Goal: Check status: Check status

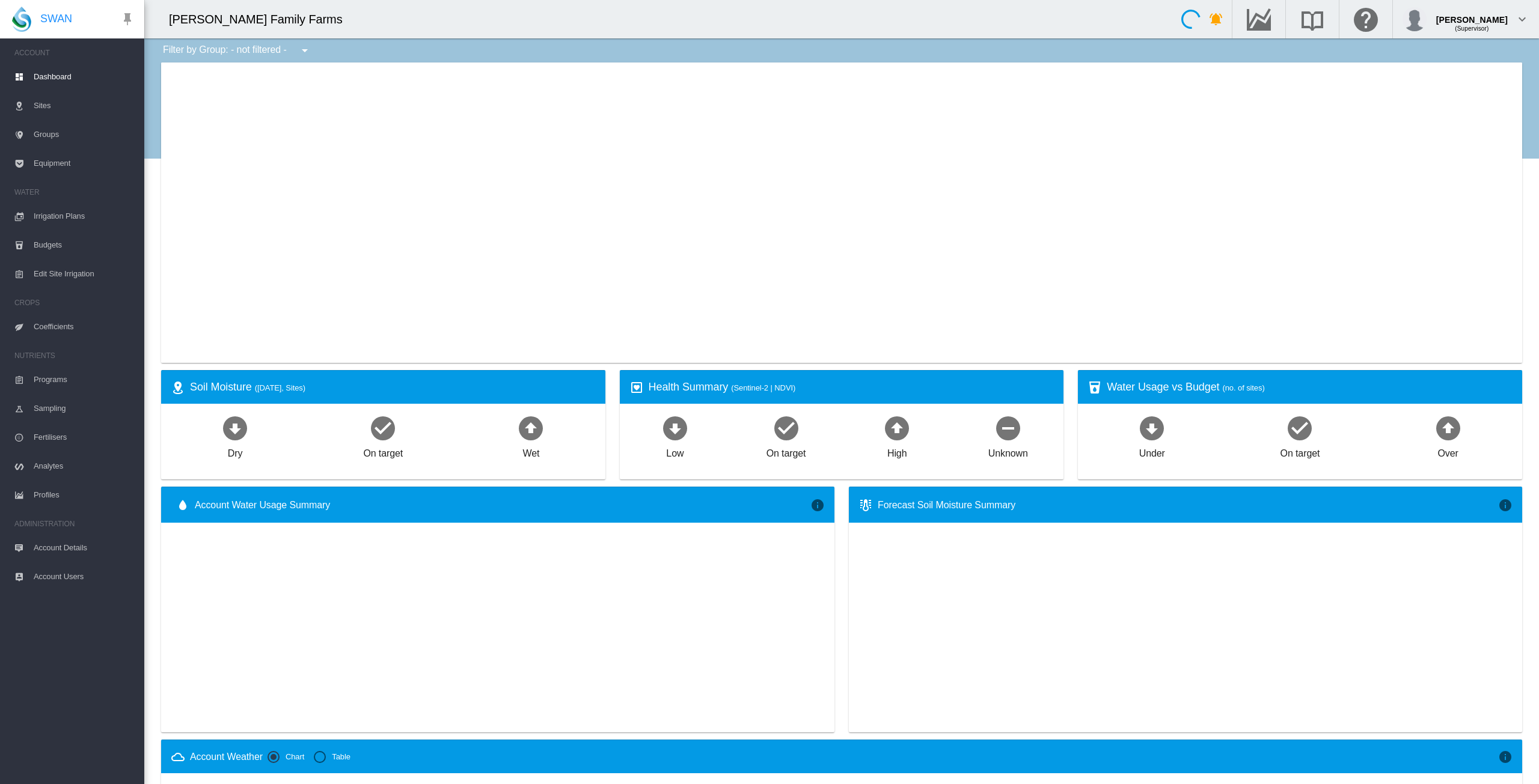
type input "**********"
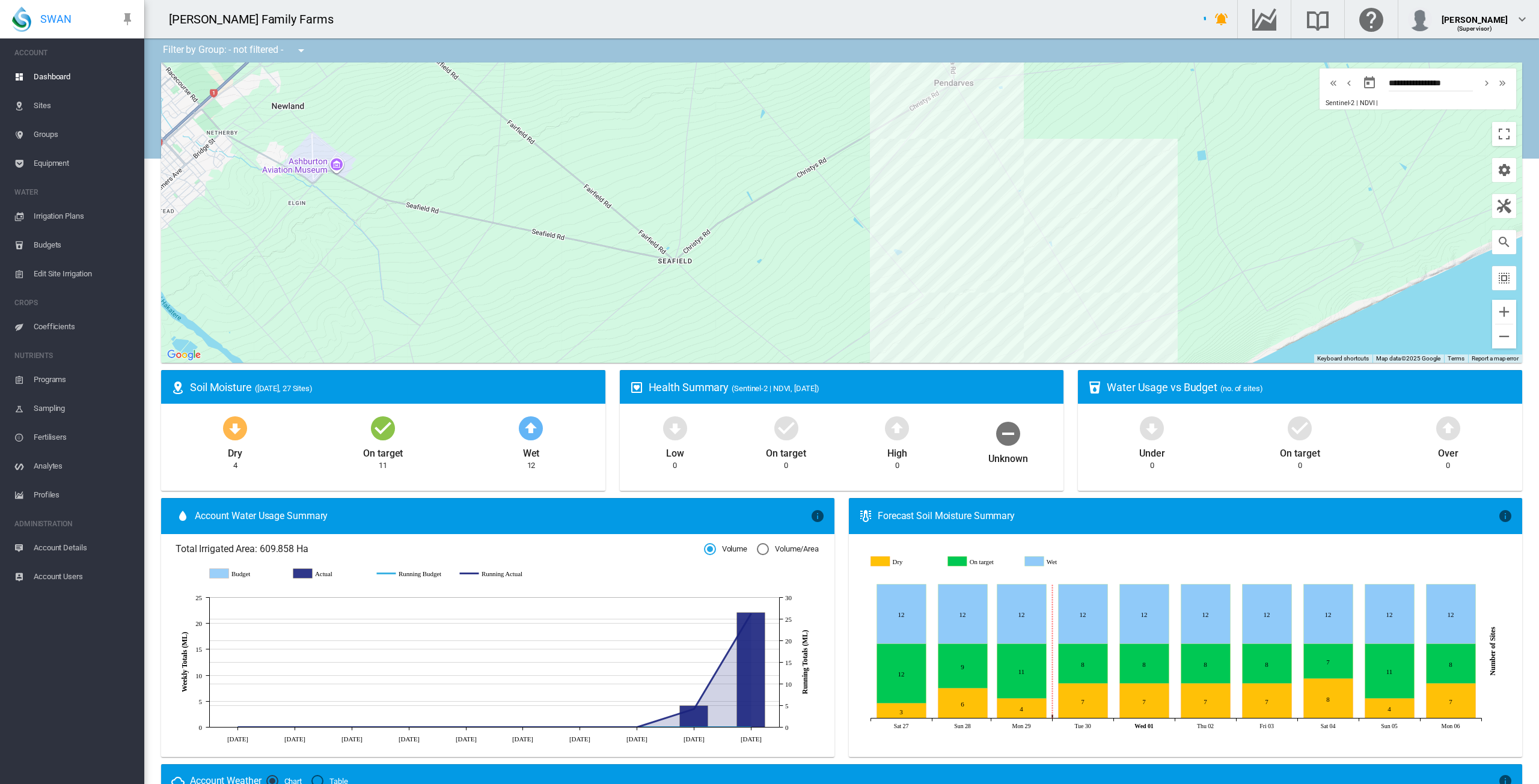
drag, startPoint x: 974, startPoint y: 279, endPoint x: 783, endPoint y: 257, distance: 192.3
click at [783, 257] on div at bounding box center [841, 213] width 1361 height 301
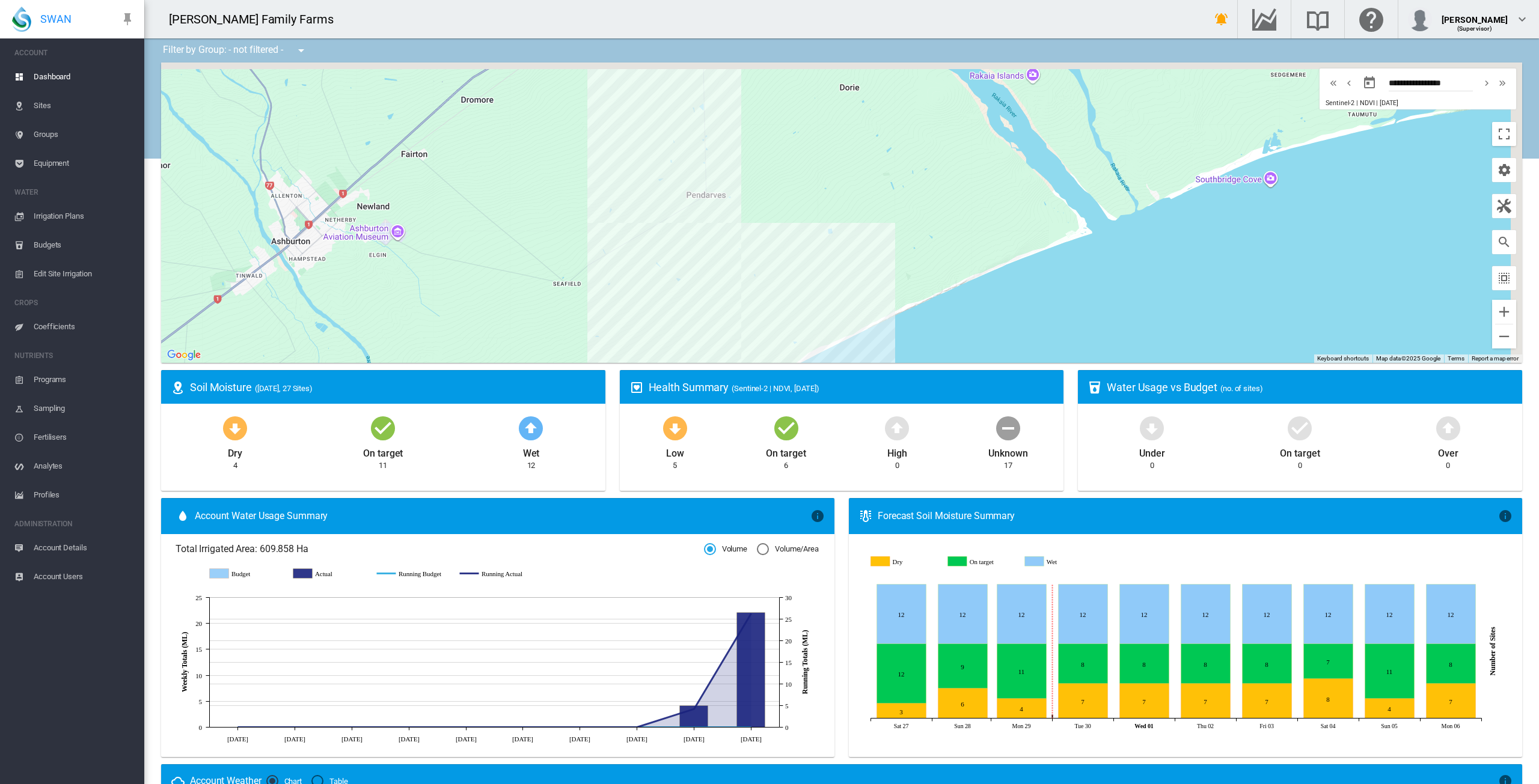
drag, startPoint x: 665, startPoint y: 291, endPoint x: 640, endPoint y: 282, distance: 26.6
click at [621, 298] on div at bounding box center [841, 213] width 1361 height 301
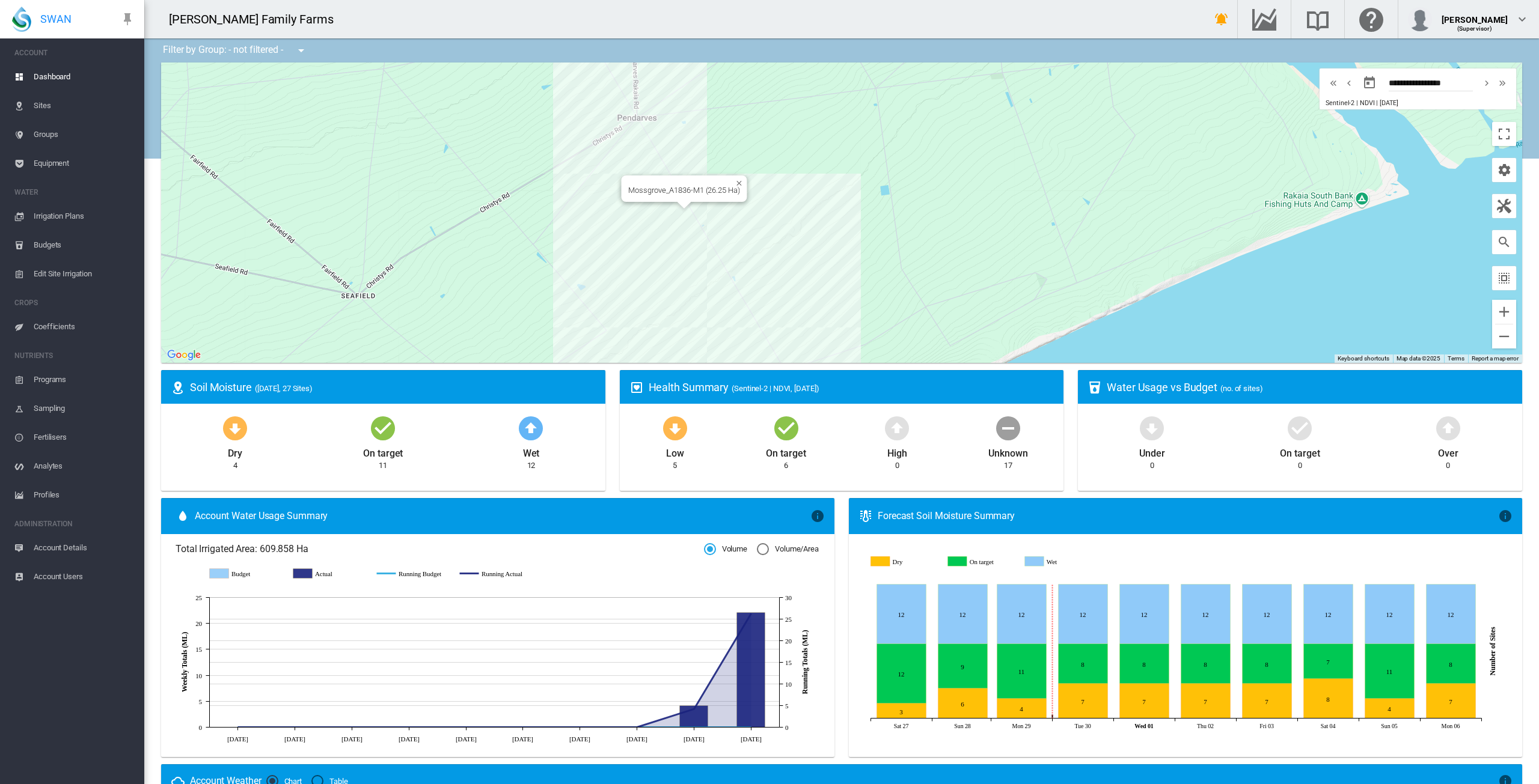
click at [667, 210] on div "Mossgrove_A1836-M1 (26.25 Ha)" at bounding box center [841, 213] width 1361 height 301
click at [670, 210] on div "Mossgrove_A1836-M1 (26.25 Ha)" at bounding box center [841, 213] width 1361 height 301
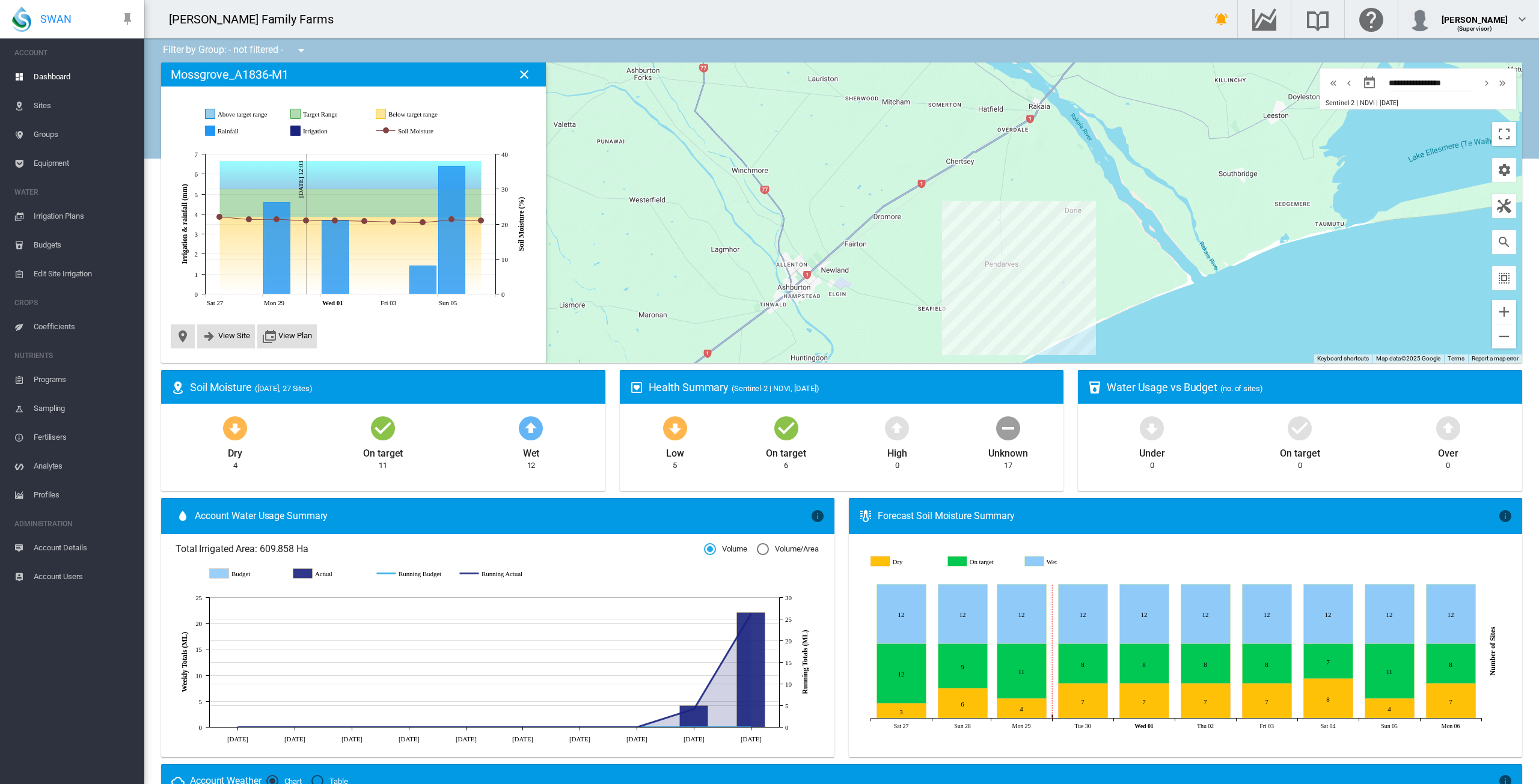
drag, startPoint x: 1055, startPoint y: 305, endPoint x: 1009, endPoint y: 225, distance: 92.3
click at [1009, 225] on div at bounding box center [841, 213] width 1361 height 301
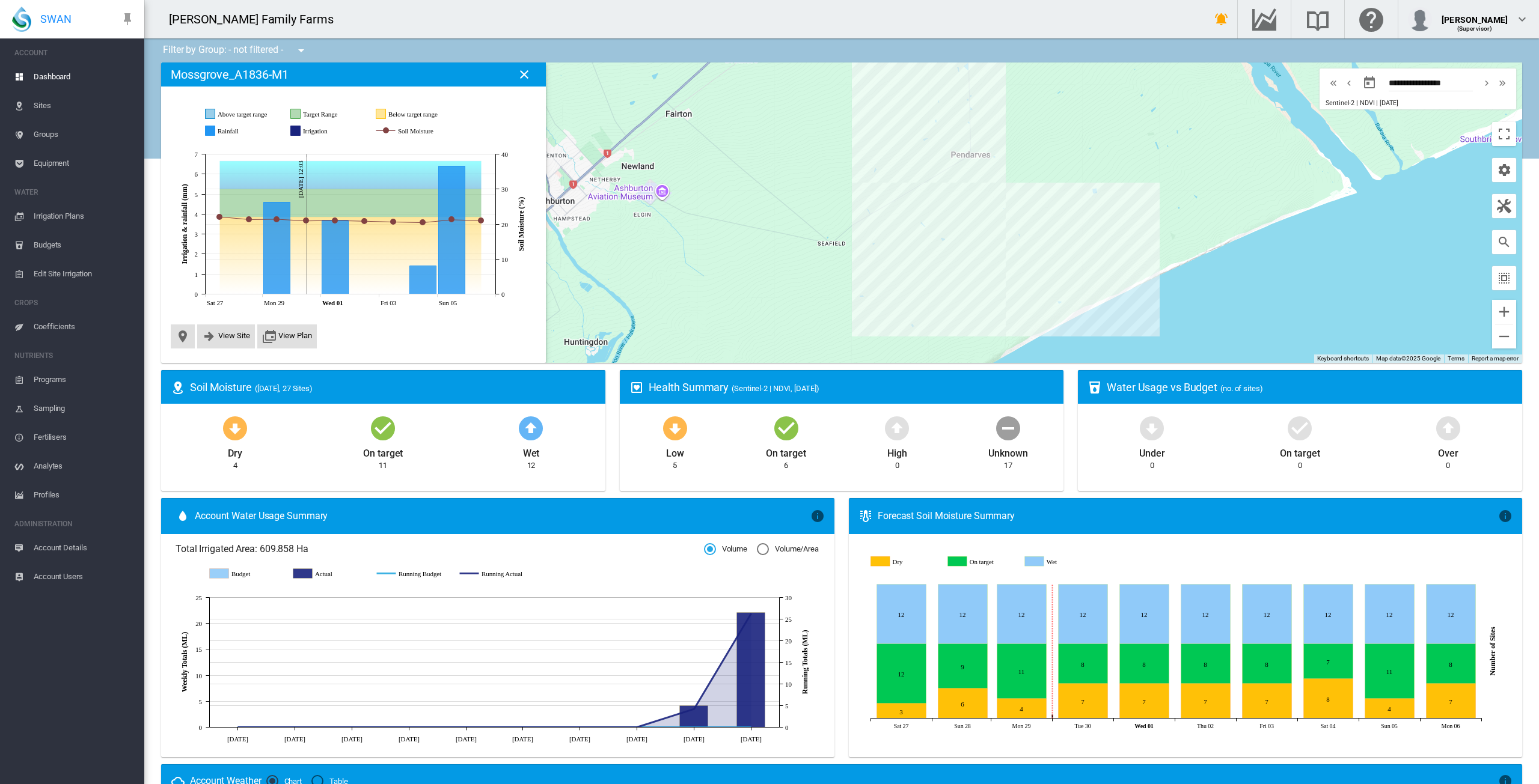
drag, startPoint x: 1039, startPoint y: 313, endPoint x: 1024, endPoint y: 253, distance: 61.8
click at [1024, 253] on div at bounding box center [841, 213] width 1361 height 301
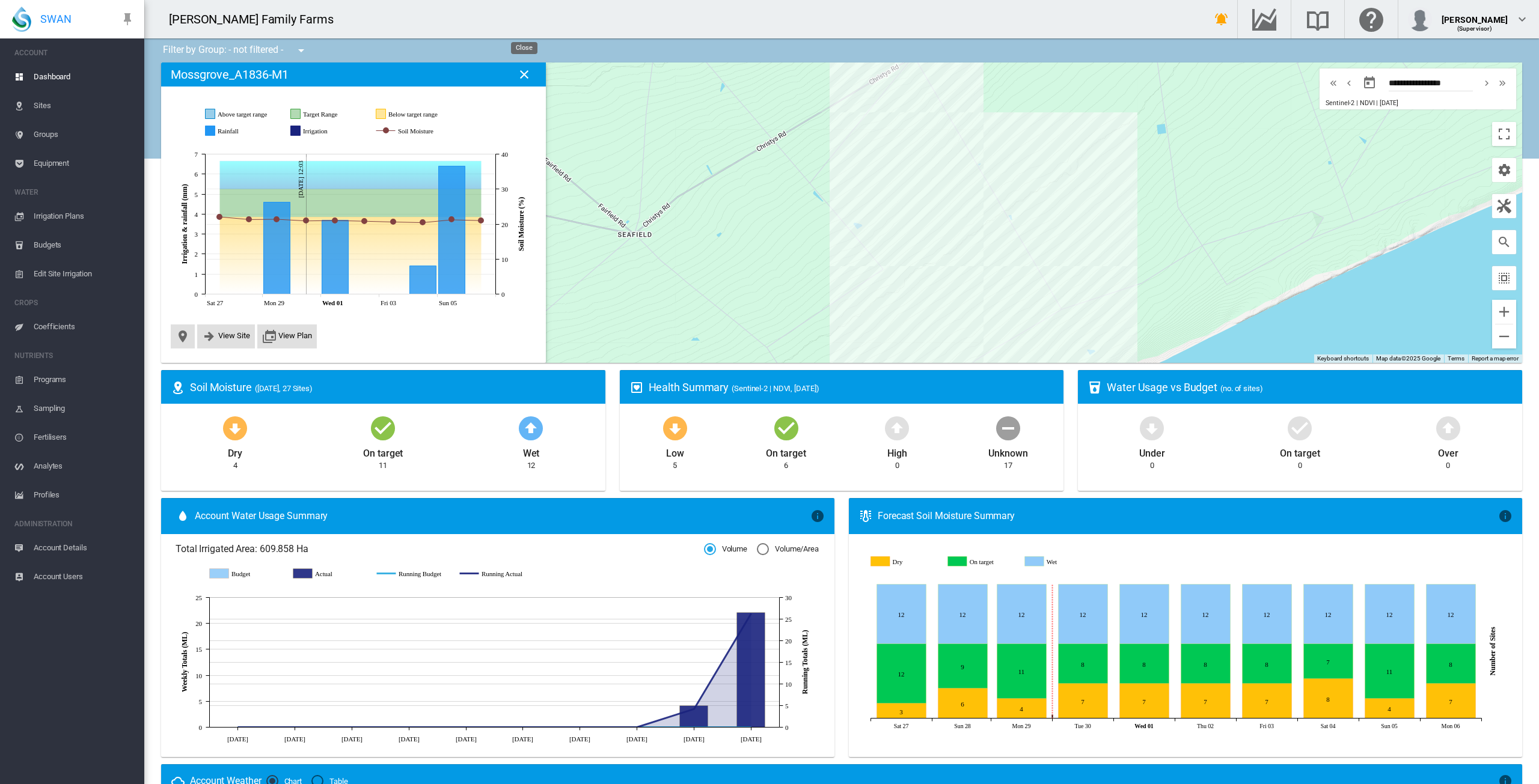
click at [529, 74] on md-icon "icon-close" at bounding box center [524, 75] width 15 height 15
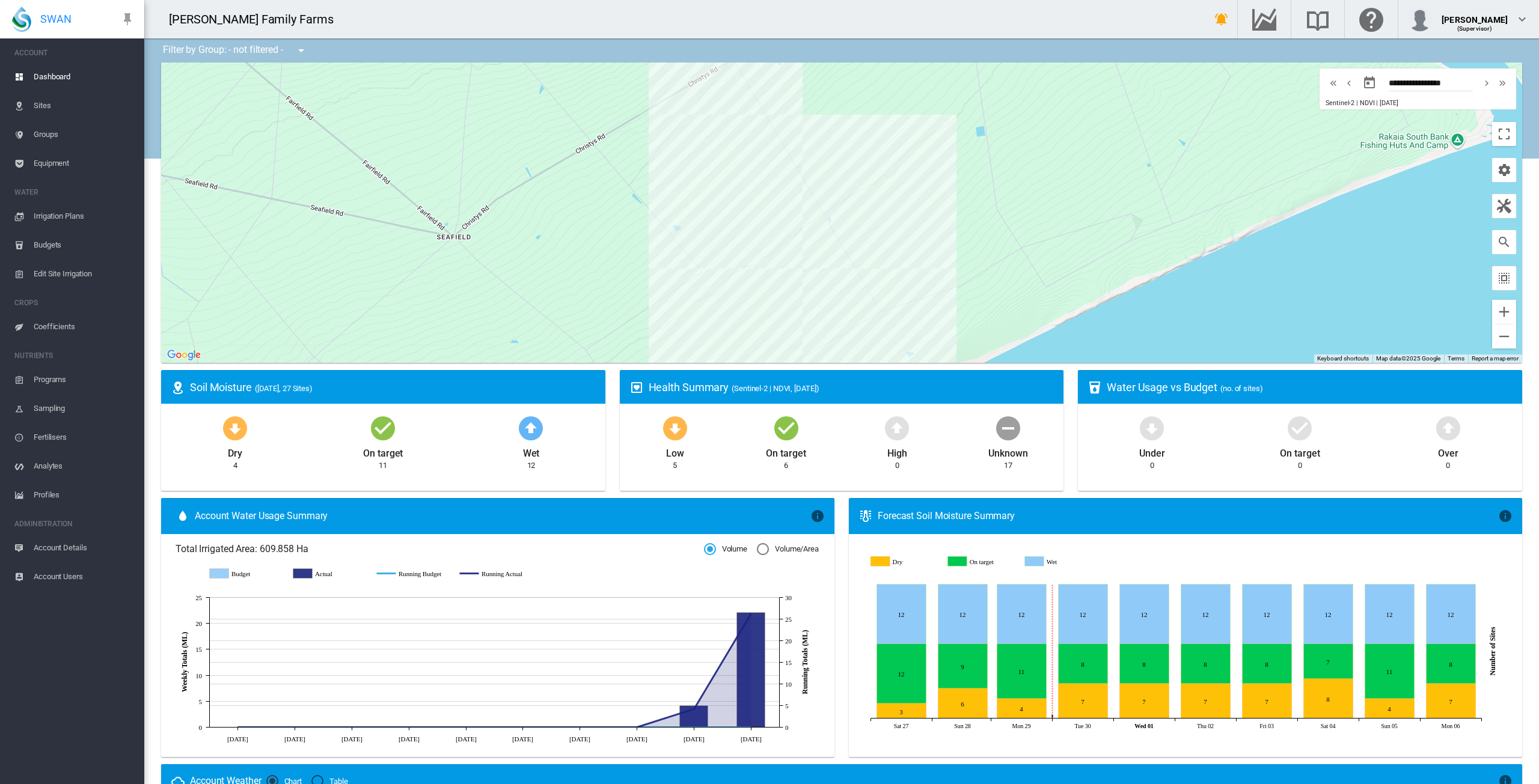
drag, startPoint x: 801, startPoint y: 231, endPoint x: 615, endPoint y: 234, distance: 186.0
click at [615, 234] on div at bounding box center [841, 213] width 1361 height 301
